Goal: Information Seeking & Learning: Find specific fact

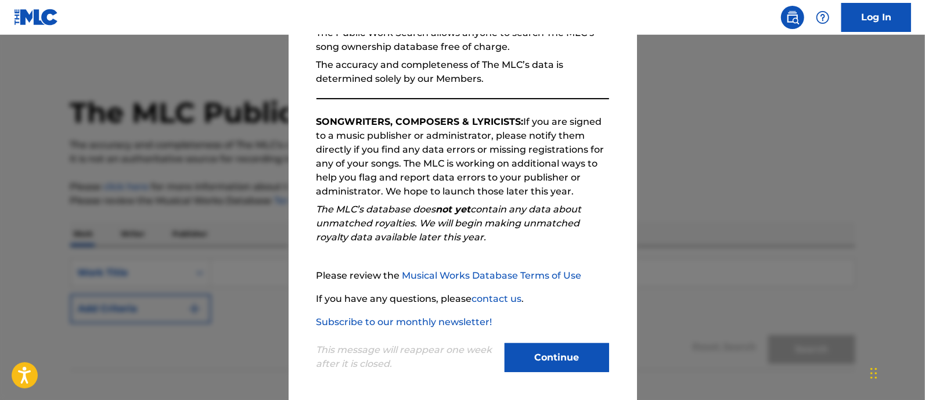
scroll to position [131, 0]
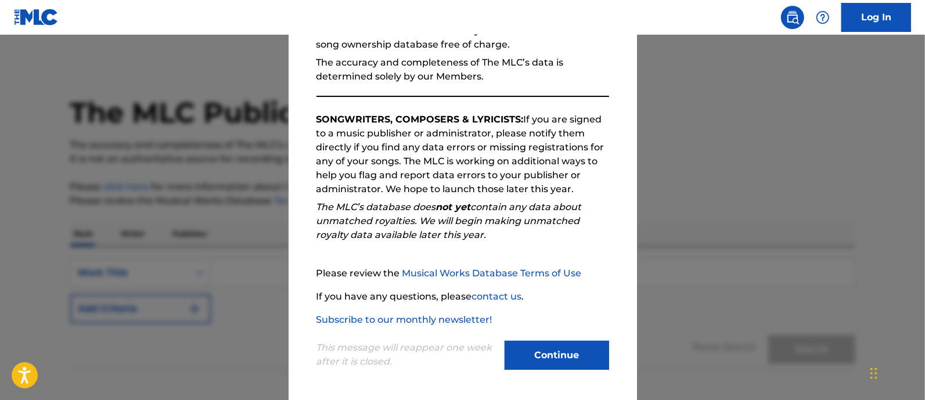
click at [543, 352] on button "Continue" at bounding box center [557, 355] width 105 height 29
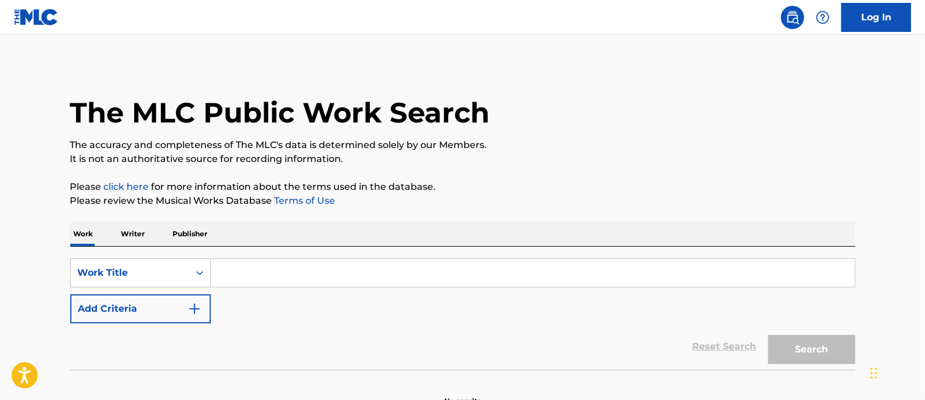
click at [340, 282] on input "Search Form" at bounding box center [533, 273] width 644 height 28
paste input "Black Silverado"
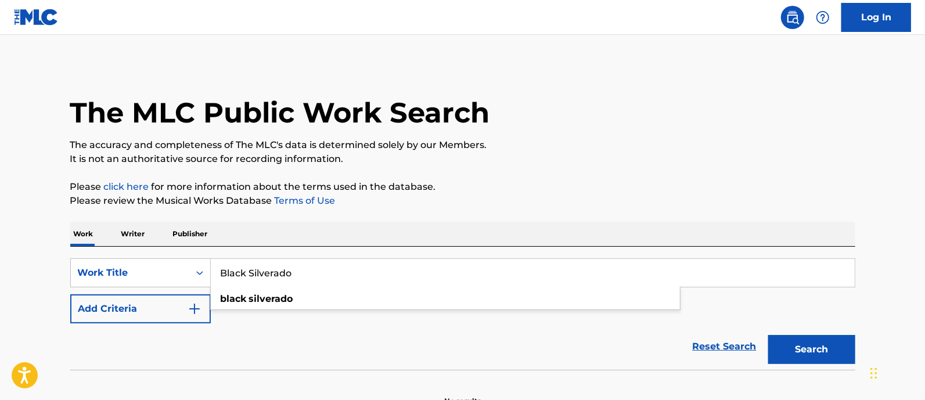
type input "Black Silverado"
click at [191, 302] on img "Search Form" at bounding box center [195, 309] width 14 height 14
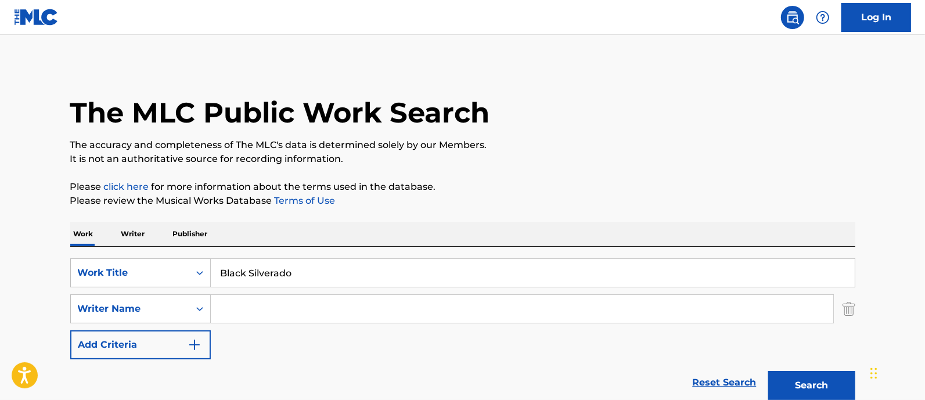
click at [244, 305] on input "Search Form" at bounding box center [522, 309] width 623 height 28
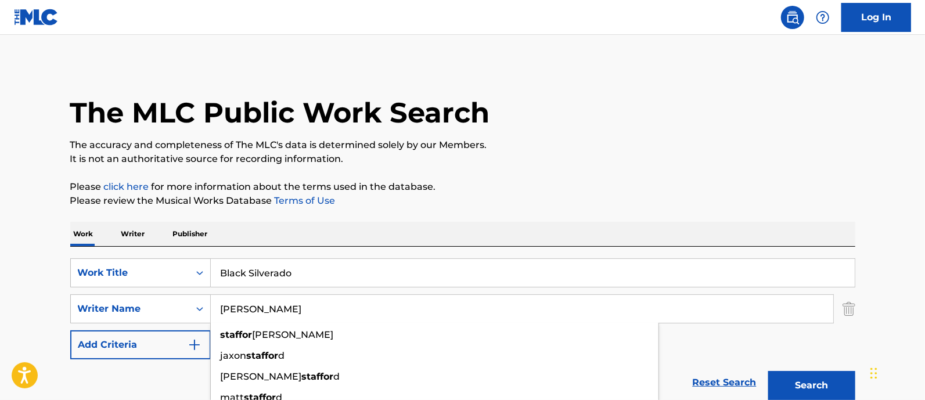
type input "[PERSON_NAME]"
click at [769, 371] on button "Search" at bounding box center [812, 385] width 87 height 29
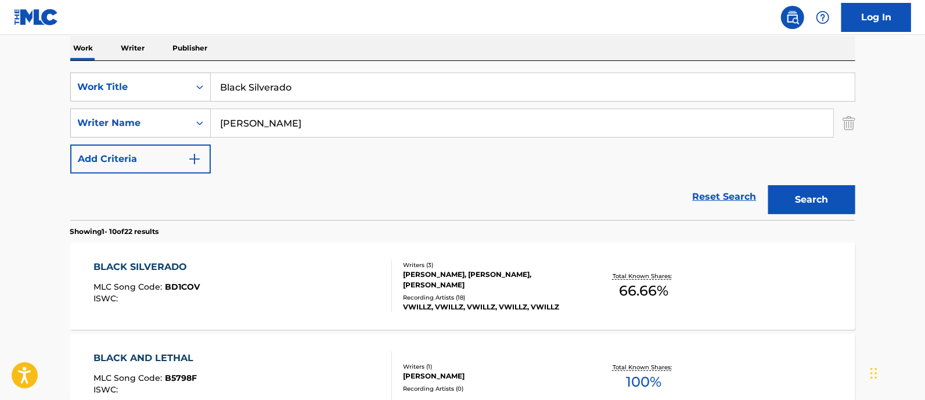
scroll to position [218, 0]
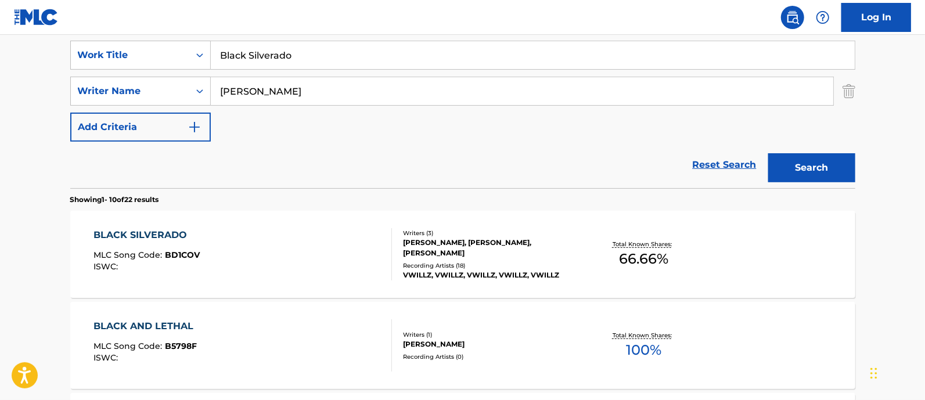
click at [332, 245] on div "BLACK SILVERADO MLC Song Code : BD1COV ISWC :" at bounding box center [243, 254] width 299 height 52
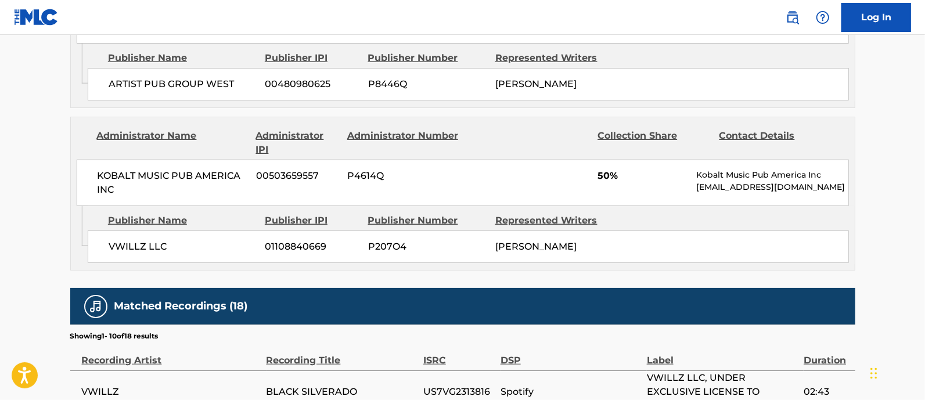
scroll to position [799, 0]
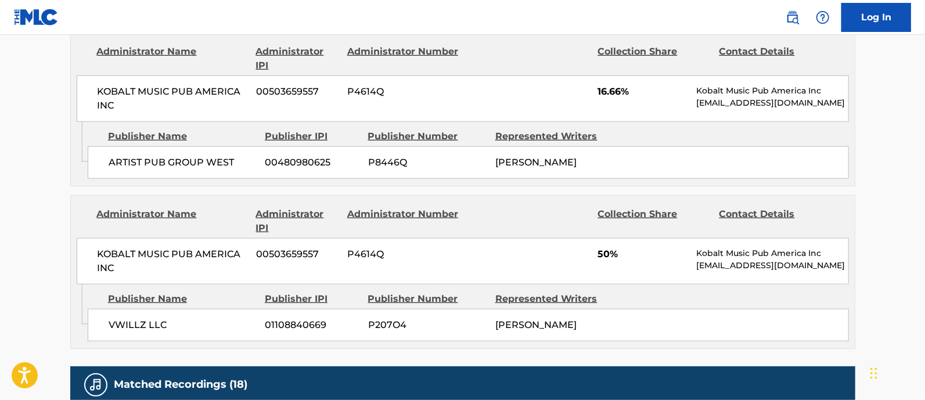
scroll to position [218, 0]
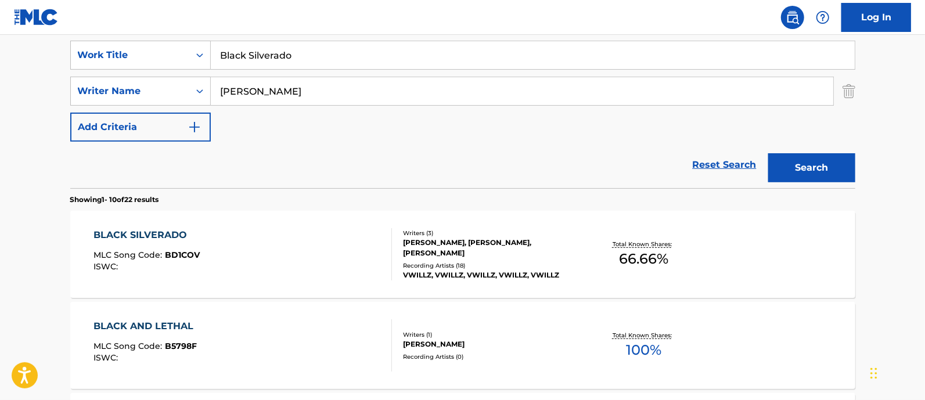
click at [290, 61] on input "Black Silverado" at bounding box center [533, 55] width 644 height 28
paste input "Ain't like you"
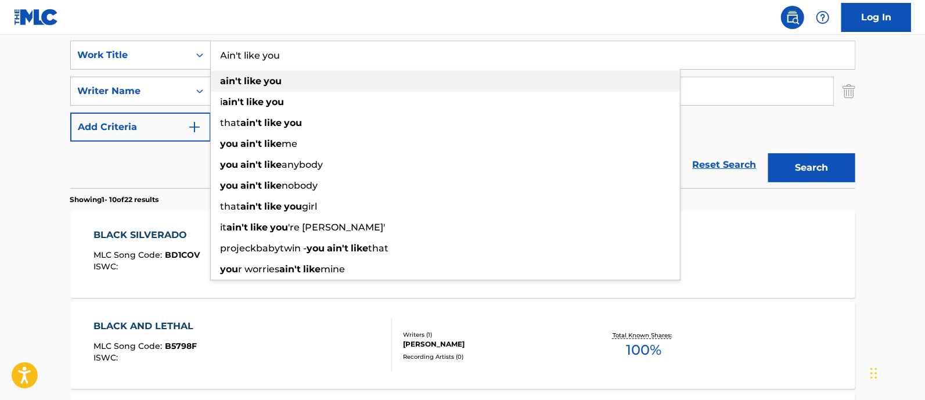
click at [286, 81] on div "ain't like you" at bounding box center [445, 81] width 469 height 21
type input "ain't like you"
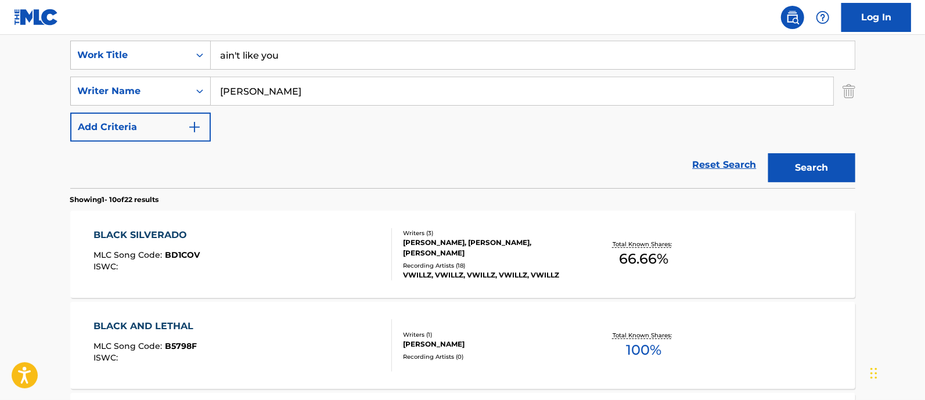
click at [817, 177] on button "Search" at bounding box center [812, 167] width 87 height 29
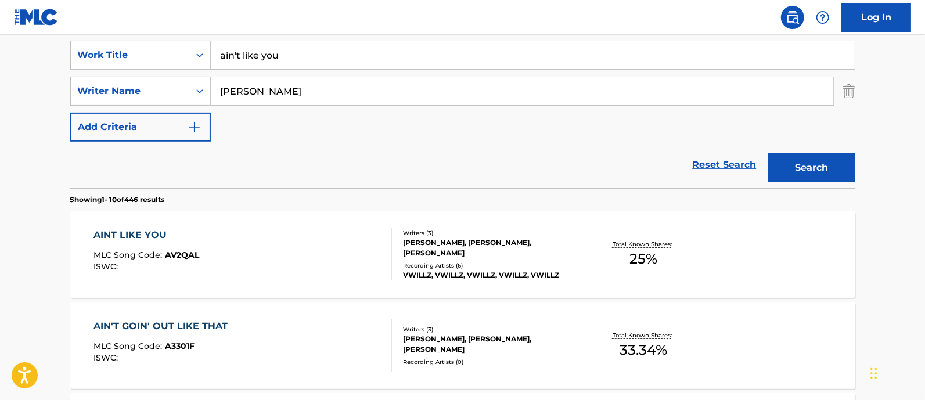
click at [343, 275] on div "AINT LIKE YOU MLC Song Code : AV2QAL ISWC :" at bounding box center [243, 254] width 299 height 52
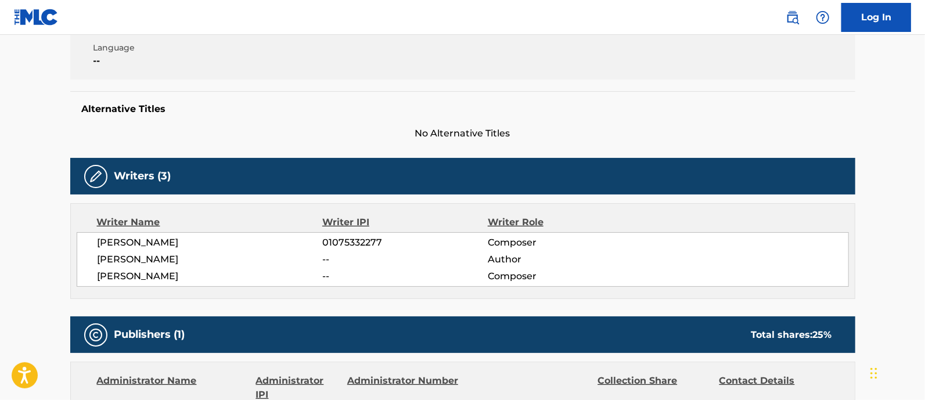
scroll to position [290, 0]
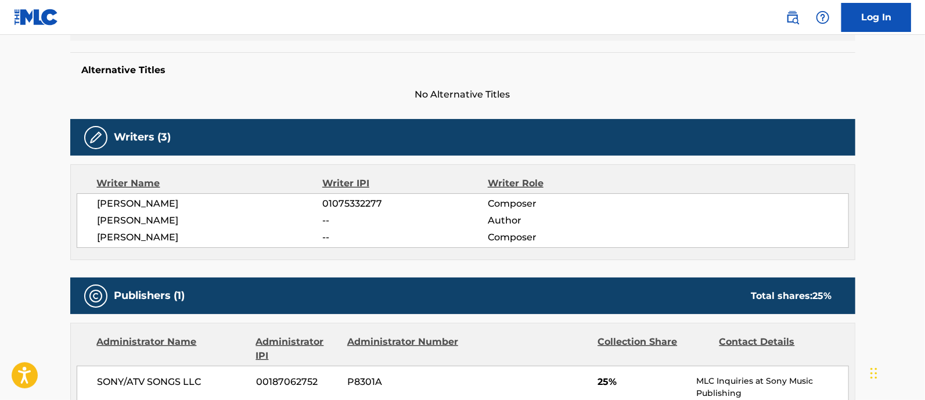
click at [162, 207] on span "[PERSON_NAME]" at bounding box center [210, 204] width 225 height 14
click at [161, 205] on span "[PERSON_NAME]" at bounding box center [210, 204] width 225 height 14
copy span "LINCOLN"
click at [333, 199] on span "01075332277" at bounding box center [404, 204] width 165 height 14
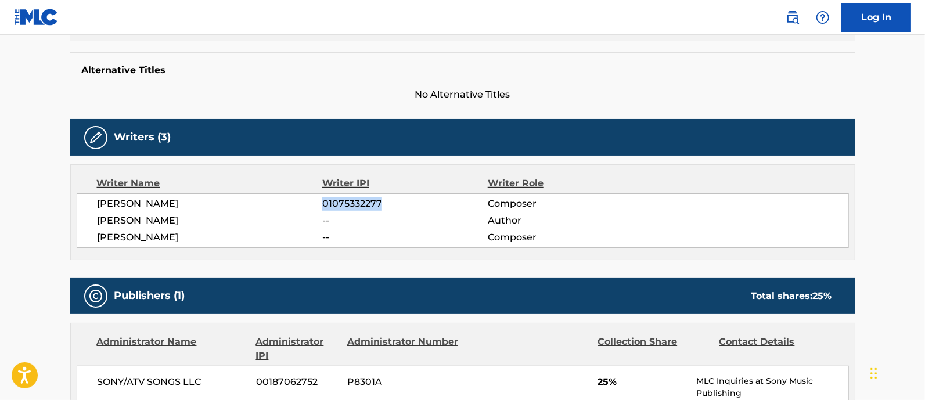
click at [333, 199] on span "01075332277" at bounding box center [404, 204] width 165 height 14
copy span "01075332277"
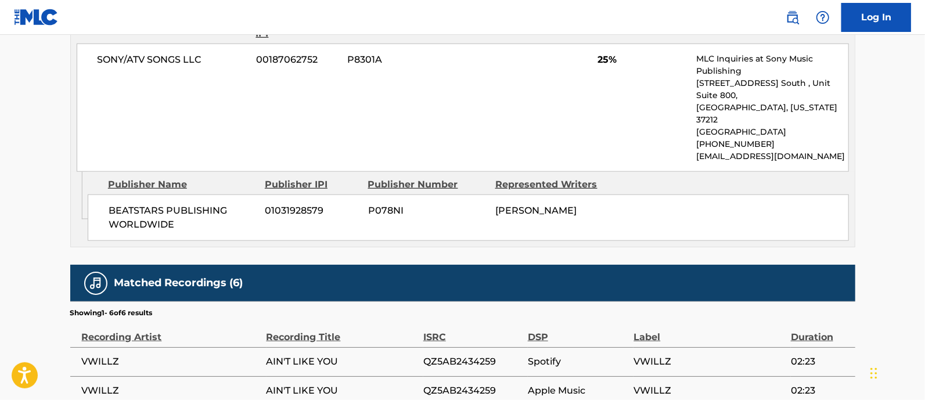
scroll to position [639, 0]
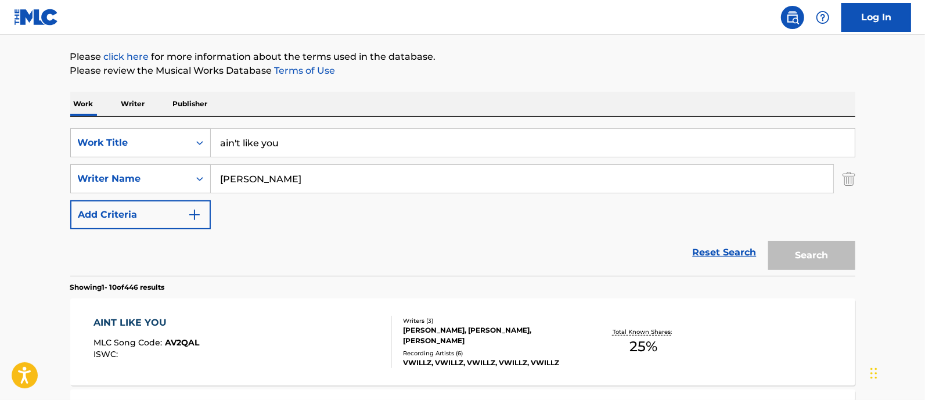
scroll to position [218, 0]
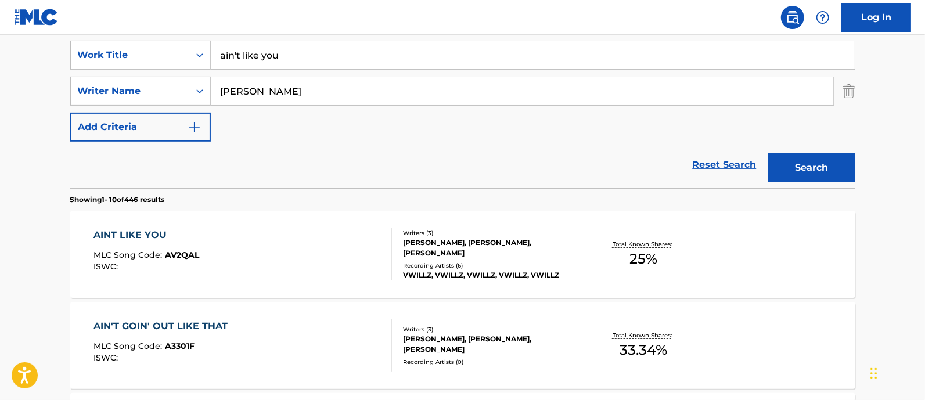
click at [322, 63] on input "ain't like you" at bounding box center [533, 55] width 644 height 28
drag, startPoint x: 322, startPoint y: 63, endPoint x: 322, endPoint y: 53, distance: 9.3
click at [322, 62] on input "ain't like you" at bounding box center [533, 55] width 644 height 28
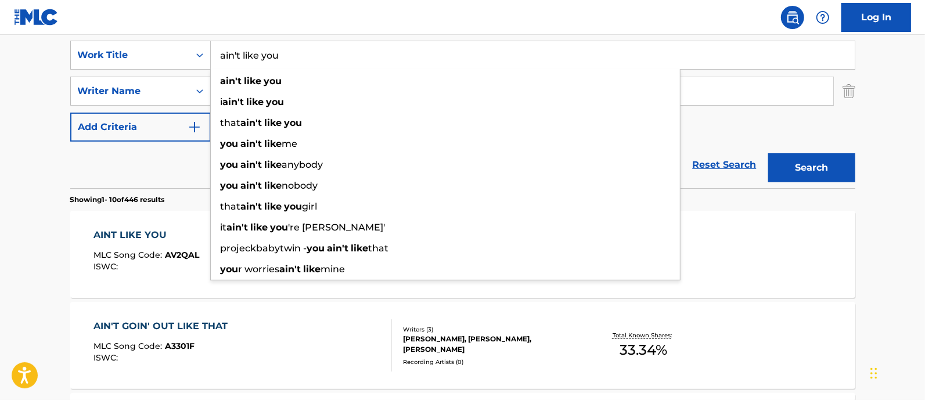
paste input "1143045990"
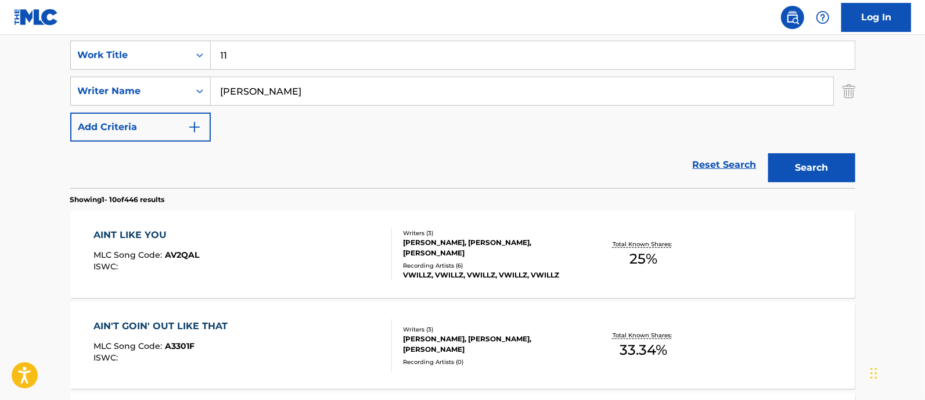
type input "1"
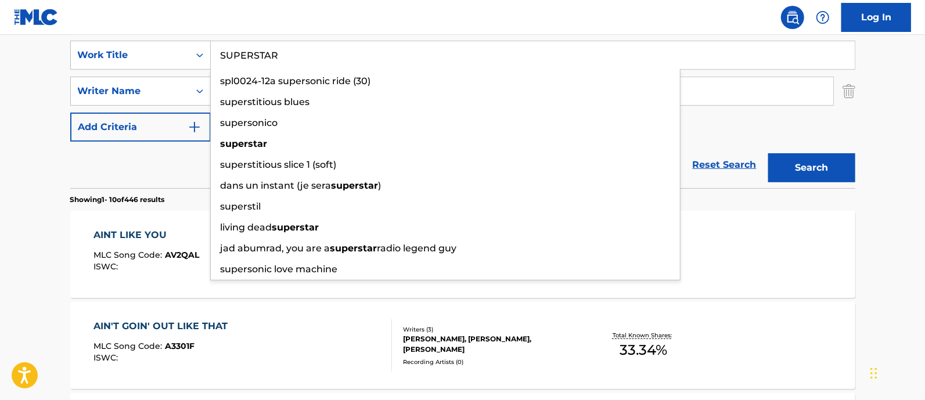
type input "SUPERSTAR"
click at [769, 153] on button "Search" at bounding box center [812, 167] width 87 height 29
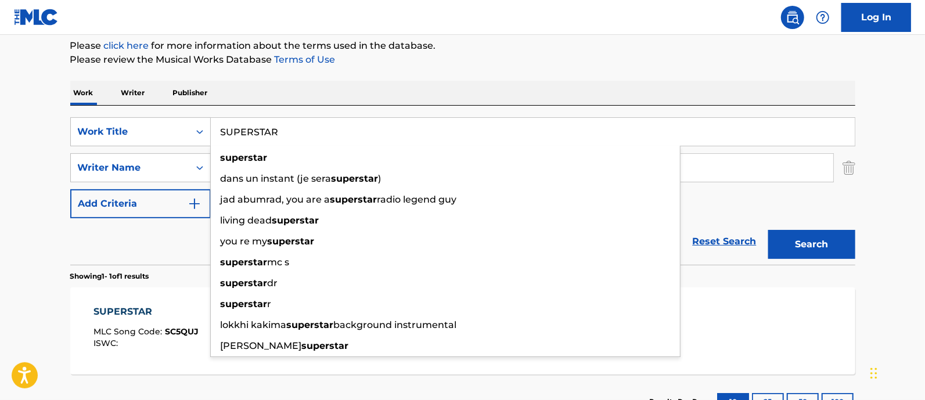
click at [31, 246] on main "The MLC Public Work Search The accuracy and completeness of The MLC's data is d…" at bounding box center [462, 164] width 925 height 541
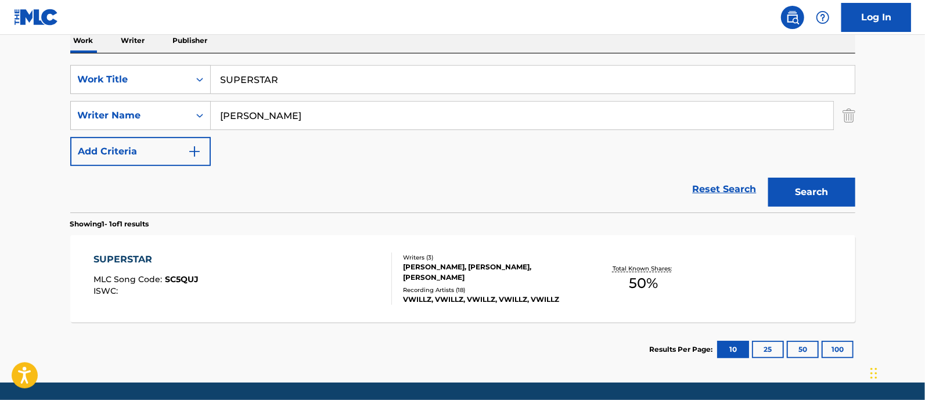
scroll to position [214, 0]
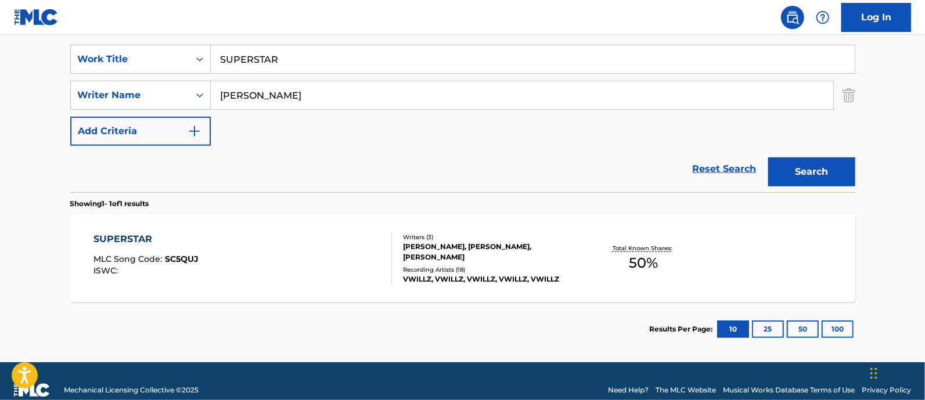
click at [192, 251] on div "SUPERSTAR MLC Song Code : SC5QUJ ISWC :" at bounding box center [146, 258] width 105 height 52
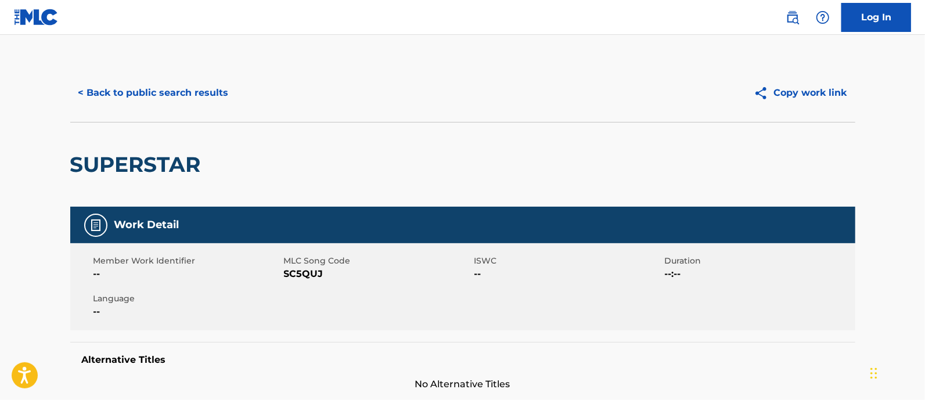
scroll to position [165, 0]
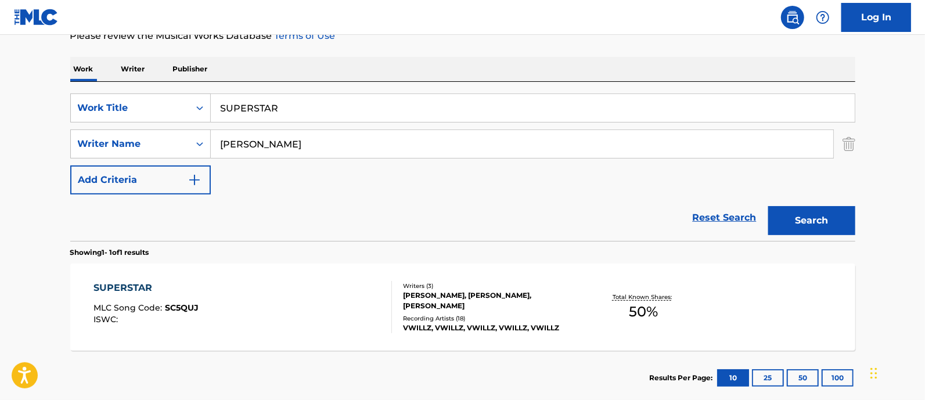
click at [308, 109] on input "SUPERSTAR" at bounding box center [533, 108] width 644 height 28
paste input "Let me Down"
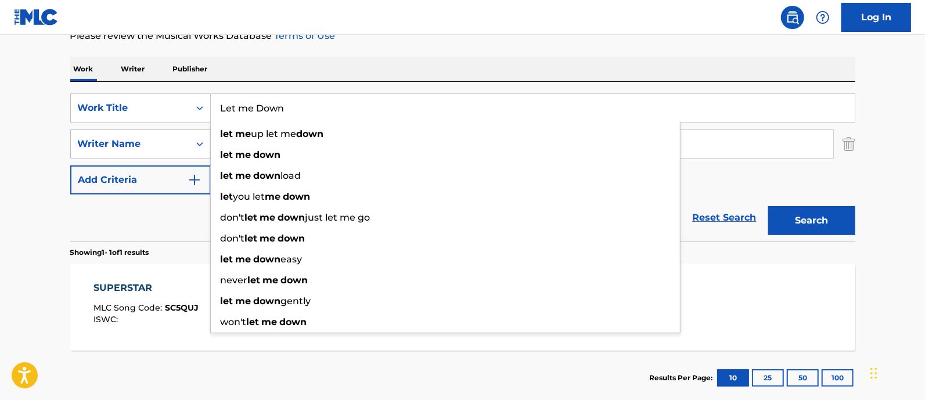
type input "Let me Down"
click at [797, 217] on button "Search" at bounding box center [812, 220] width 87 height 29
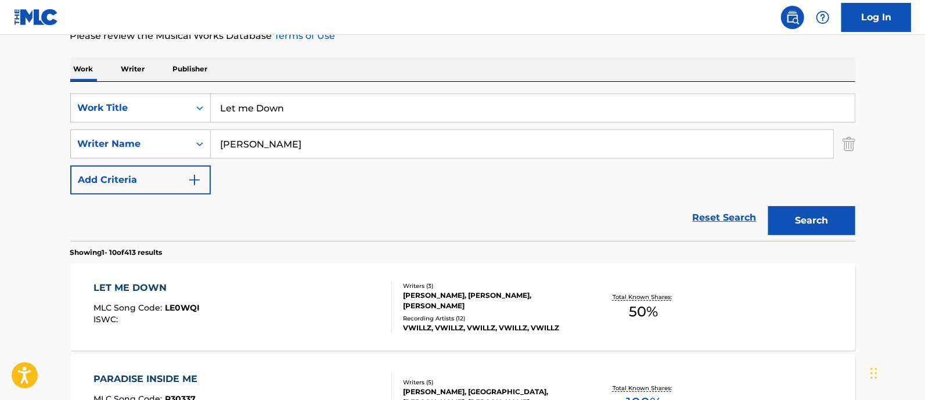
click at [264, 315] on div "LET ME DOWN MLC Song Code : LE0WQI ISWC :" at bounding box center [243, 307] width 299 height 52
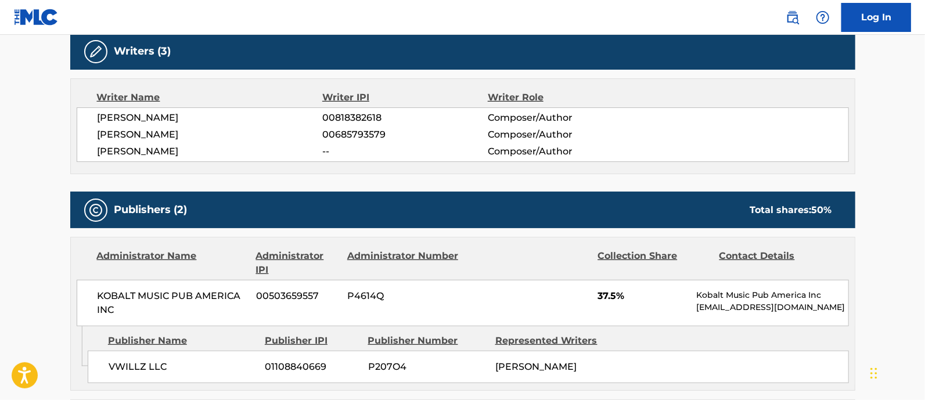
scroll to position [375, 0]
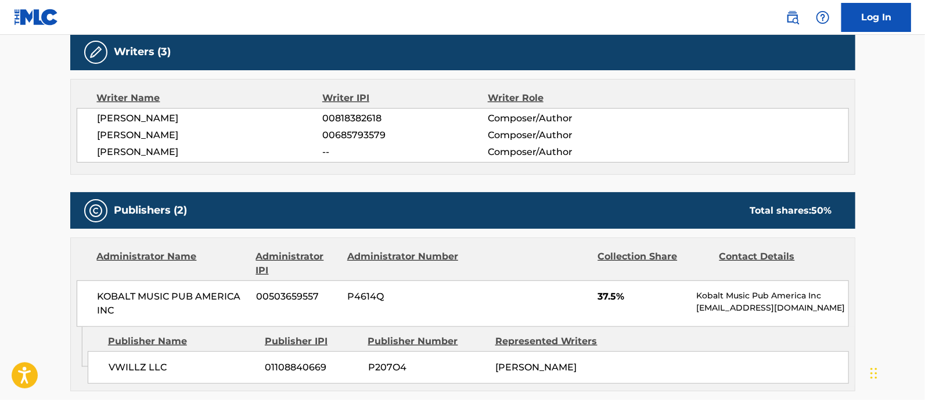
click at [349, 116] on span "00818382618" at bounding box center [404, 119] width 165 height 14
copy span "00818382618"
click at [361, 136] on span "00685793579" at bounding box center [404, 135] width 165 height 14
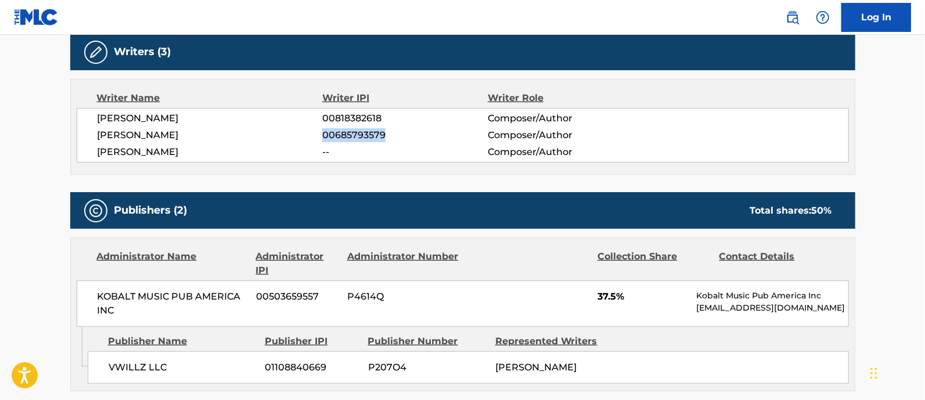
copy span "00685793579"
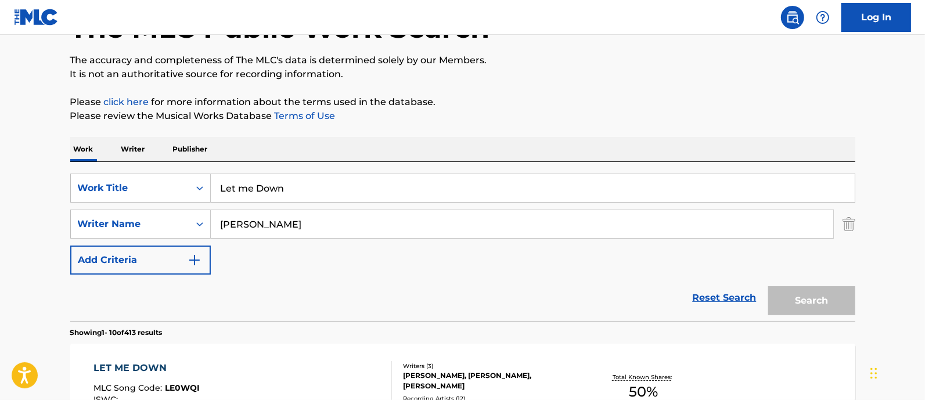
scroll to position [165, 0]
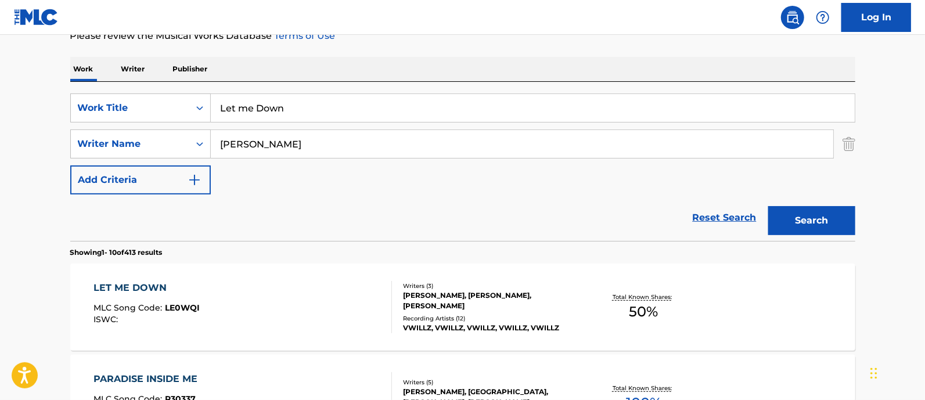
click at [287, 112] on input "Let me Down" at bounding box center [533, 108] width 644 height 28
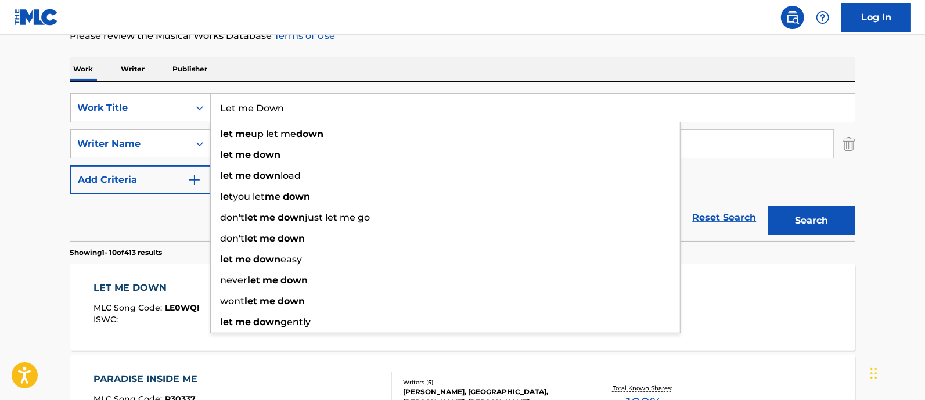
paste input "Sink or Swim"
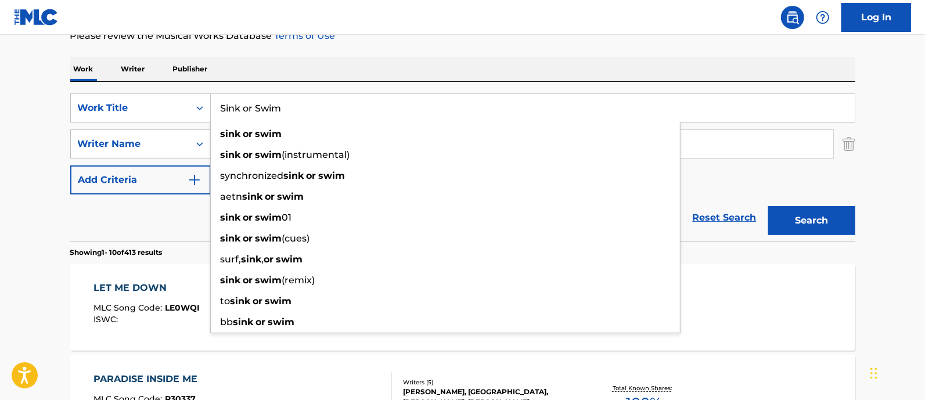
type input "Sink or Swim"
click at [828, 219] on button "Search" at bounding box center [812, 220] width 87 height 29
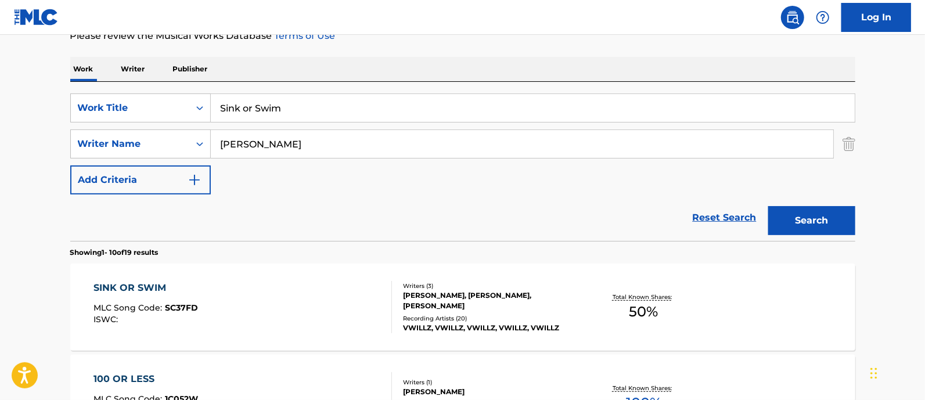
click at [243, 302] on div "SINK OR SWIM MLC Song Code : SC37FD ISWC :" at bounding box center [243, 307] width 299 height 52
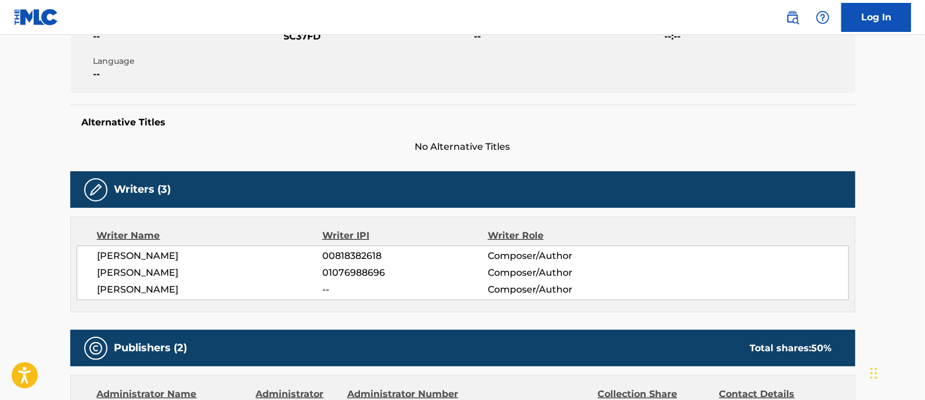
scroll to position [290, 0]
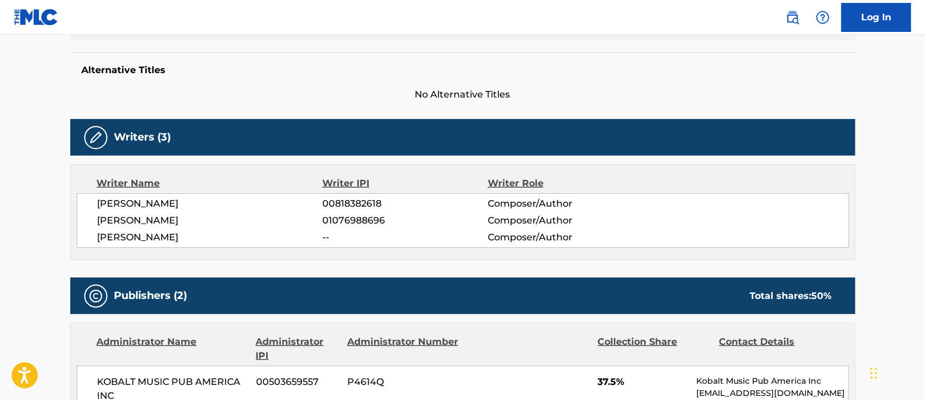
click at [369, 201] on span "00818382618" at bounding box center [404, 204] width 165 height 14
copy span "00818382618"
click at [361, 227] on div "[PERSON_NAME] 00818382618 Composer/Author [PERSON_NAME] 01076988696 Composer/Au…" at bounding box center [463, 220] width 773 height 55
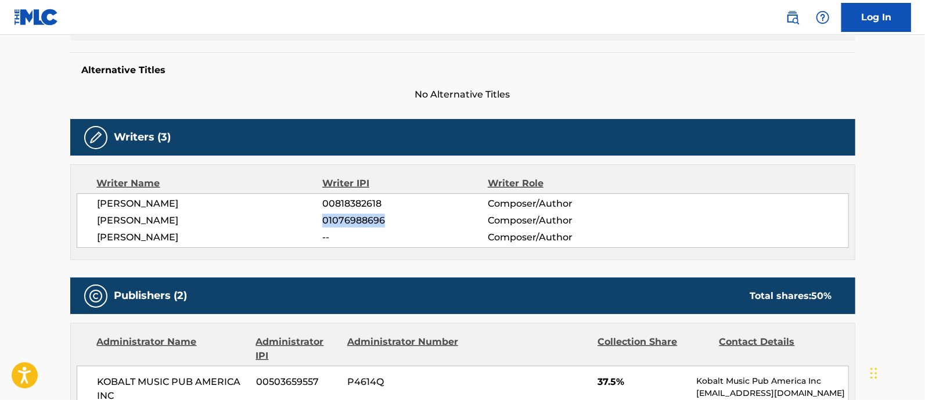
copy span "01076988696"
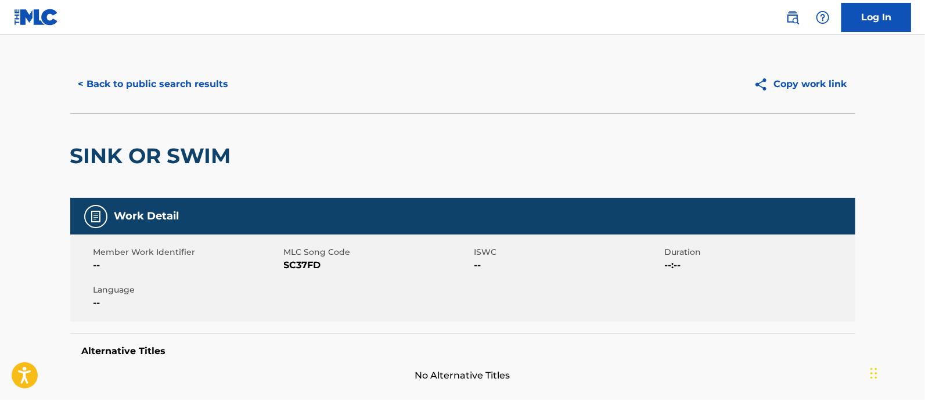
scroll to position [0, 0]
